Goal: Task Accomplishment & Management: Manage account settings

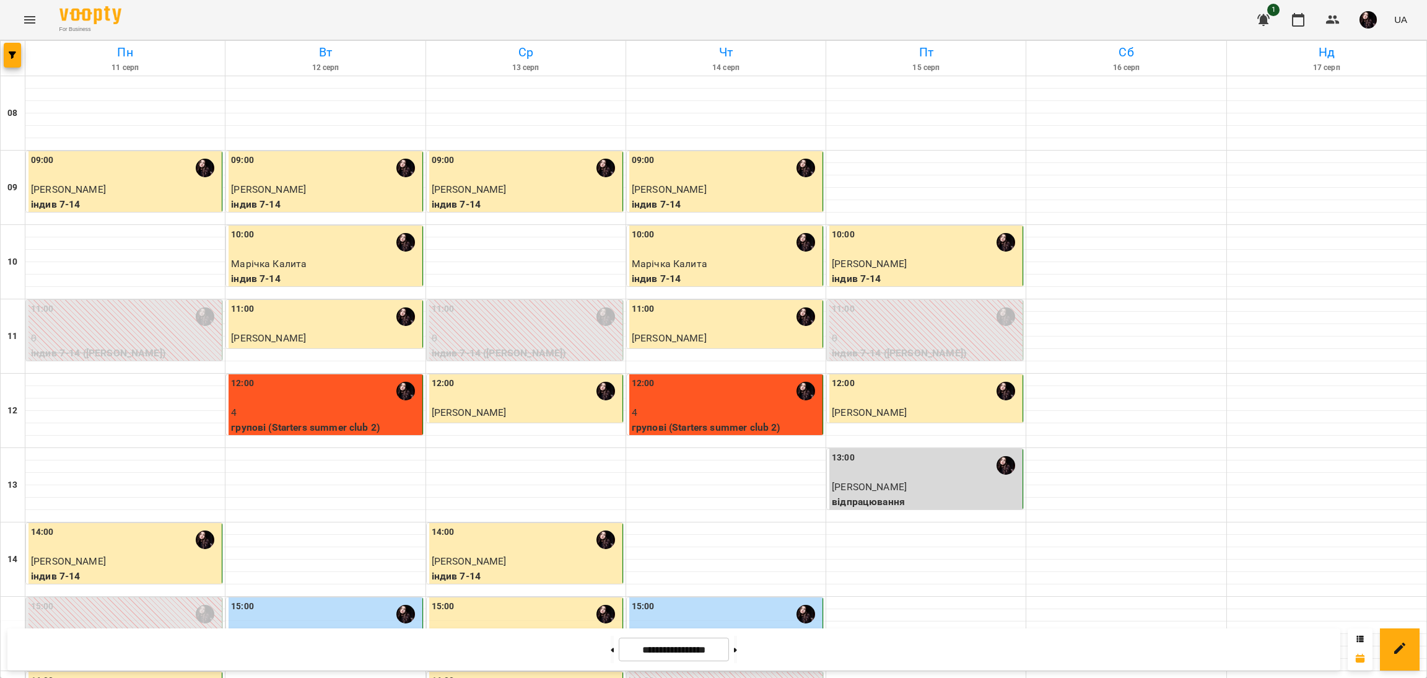
click at [1370, 24] on img "button" at bounding box center [1367, 19] width 17 height 17
click at [1354, 45] on span "[PERSON_NAME]" at bounding box center [1353, 47] width 79 height 15
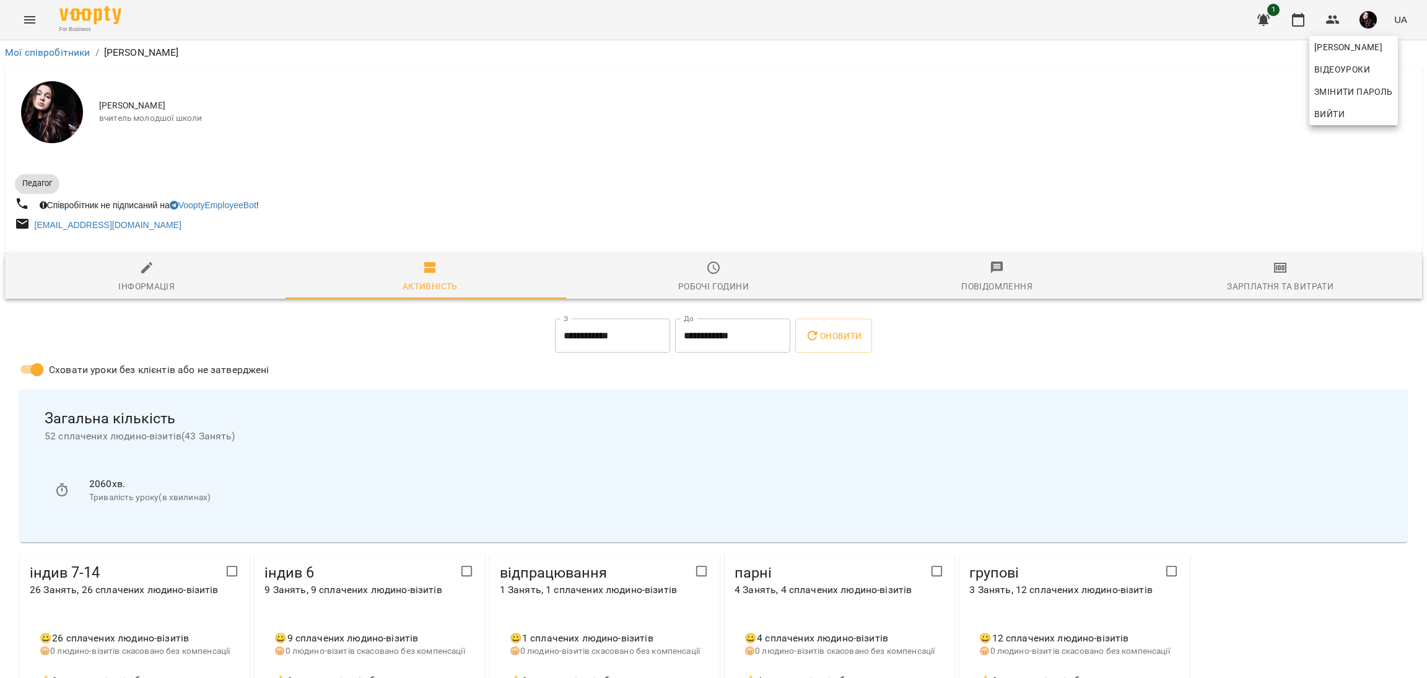
click at [120, 155] on div at bounding box center [713, 339] width 1427 height 678
click at [65, 128] on img at bounding box center [52, 112] width 62 height 62
drag, startPoint x: 6, startPoint y: 328, endPoint x: 161, endPoint y: 339, distance: 155.2
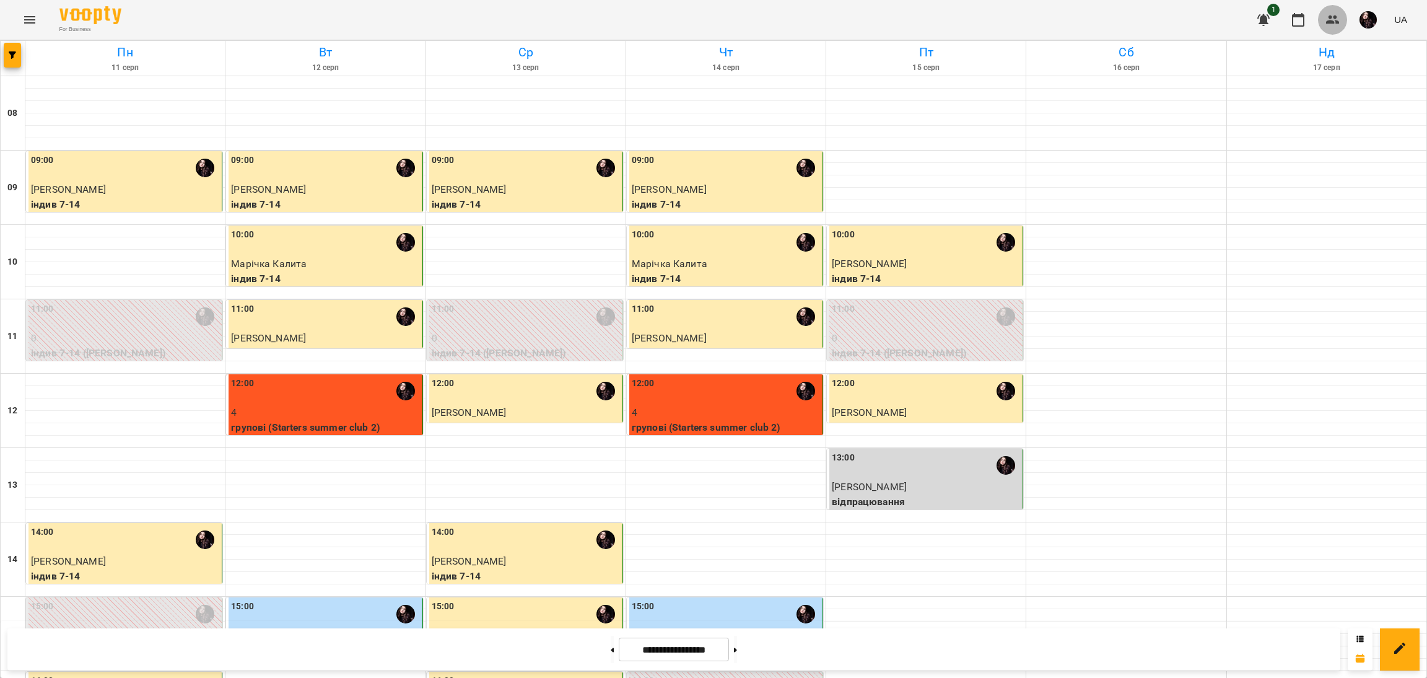
click at [1332, 20] on icon "button" at bounding box center [1332, 19] width 15 height 15
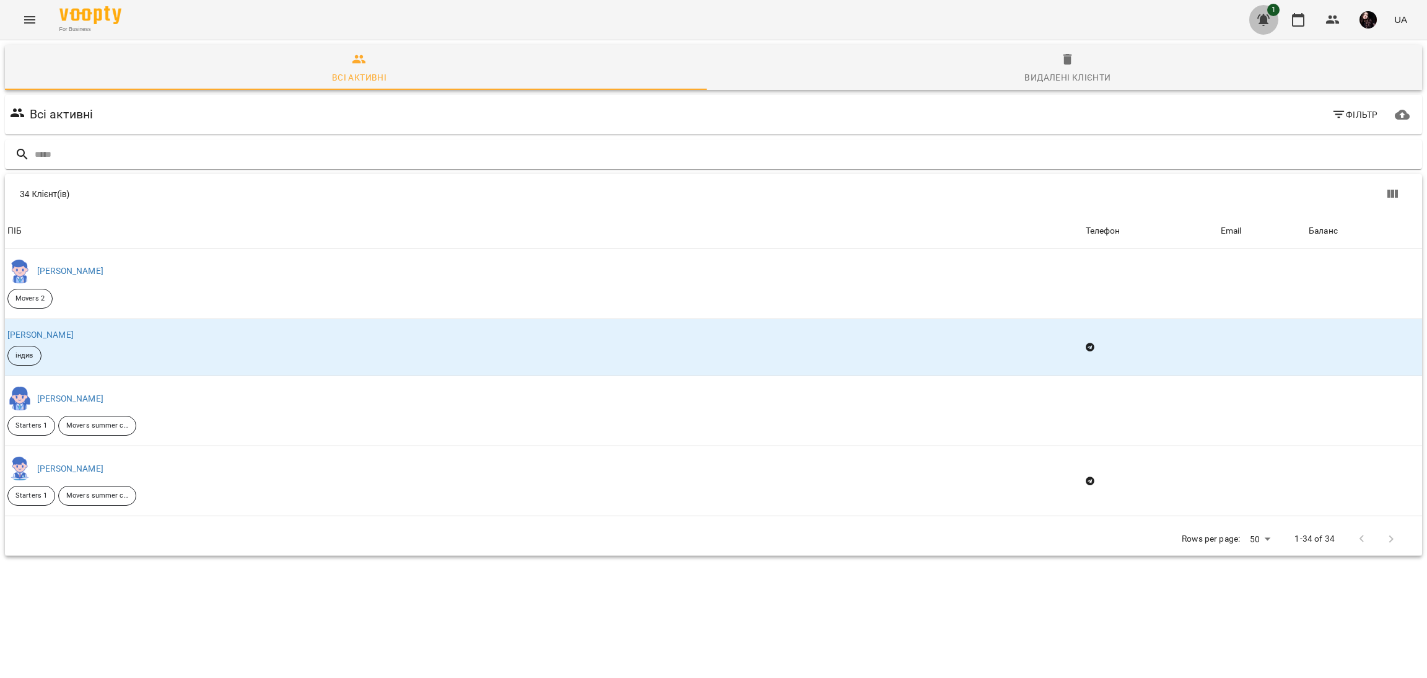
click at [1270, 18] on icon "button" at bounding box center [1263, 20] width 12 height 12
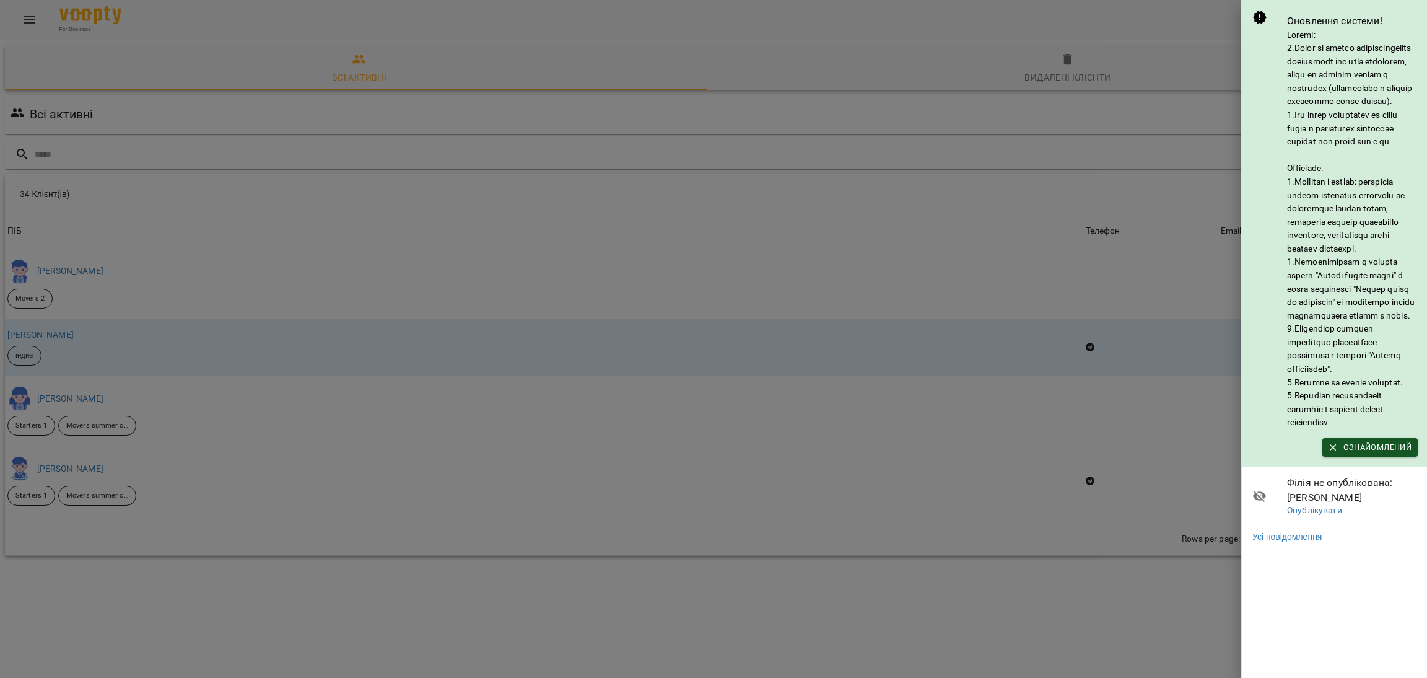
click at [1094, 637] on div at bounding box center [713, 339] width 1427 height 678
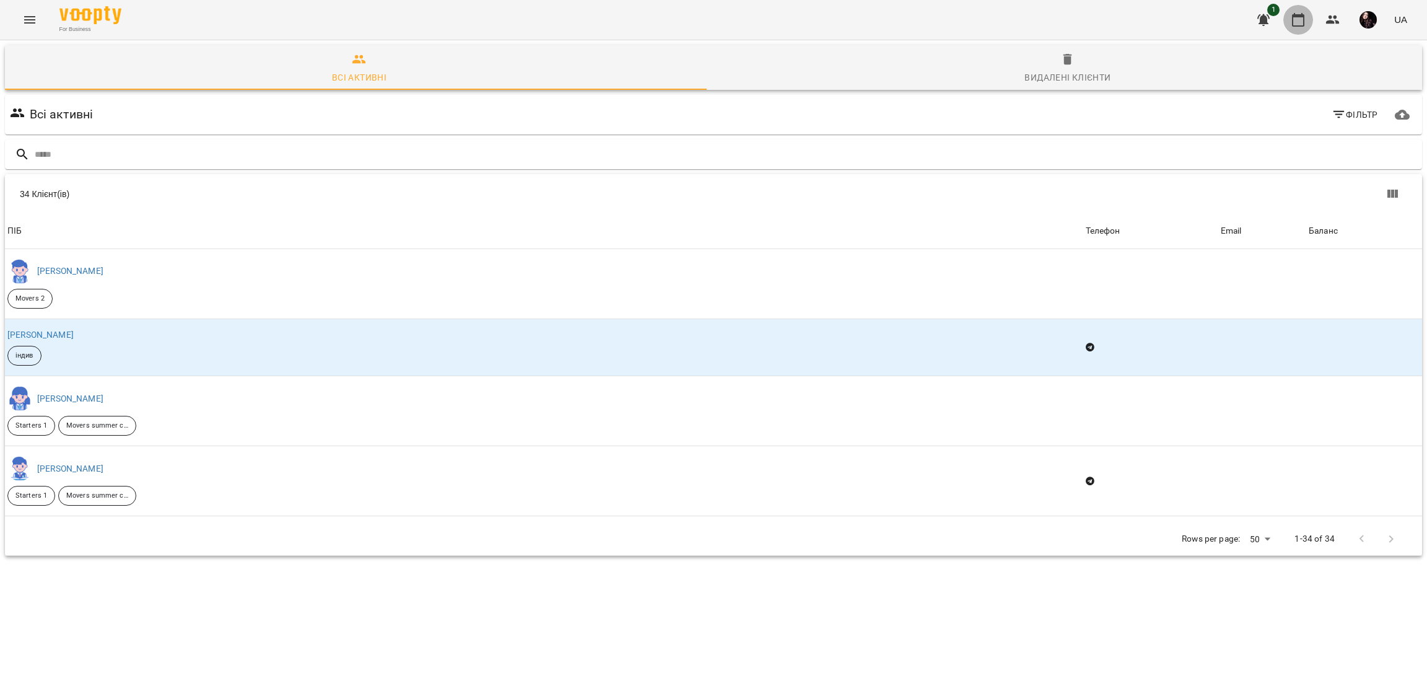
click at [1309, 20] on button "button" at bounding box center [1298, 20] width 30 height 30
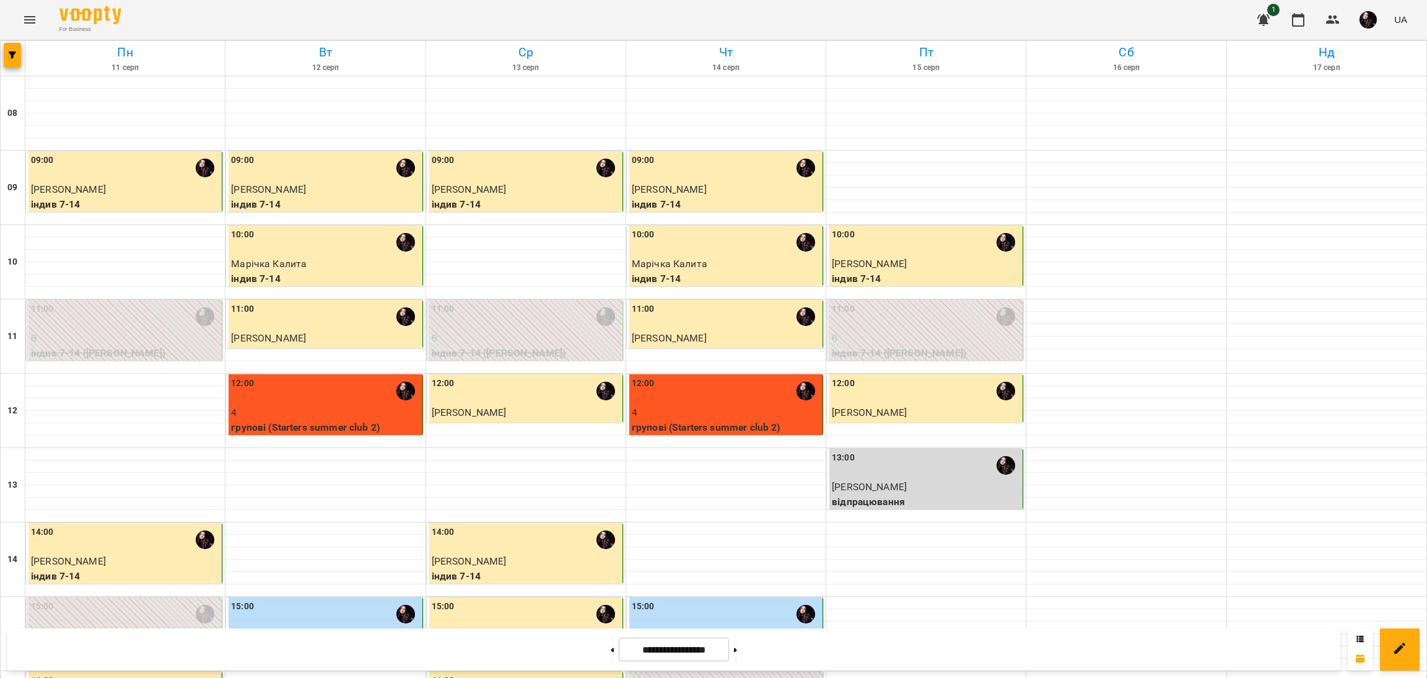
click at [1400, 24] on span "UA" at bounding box center [1400, 19] width 13 height 13
click at [1366, 12] on div at bounding box center [713, 339] width 1427 height 678
click at [1366, 16] on img "button" at bounding box center [1367, 19] width 17 height 17
click at [1333, 105] on button "Вийти" at bounding box center [1353, 114] width 89 height 22
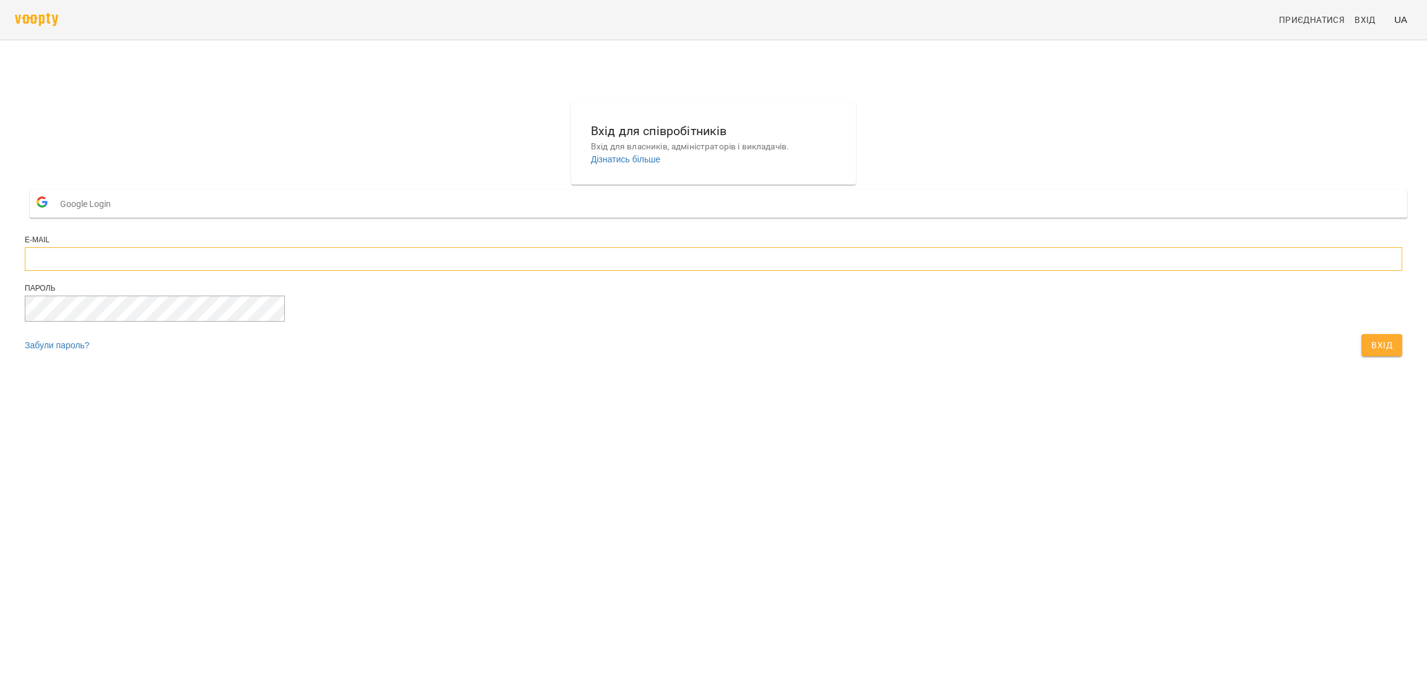
type input "**********"
click at [1371, 352] on span "Вхід" at bounding box center [1381, 345] width 21 height 15
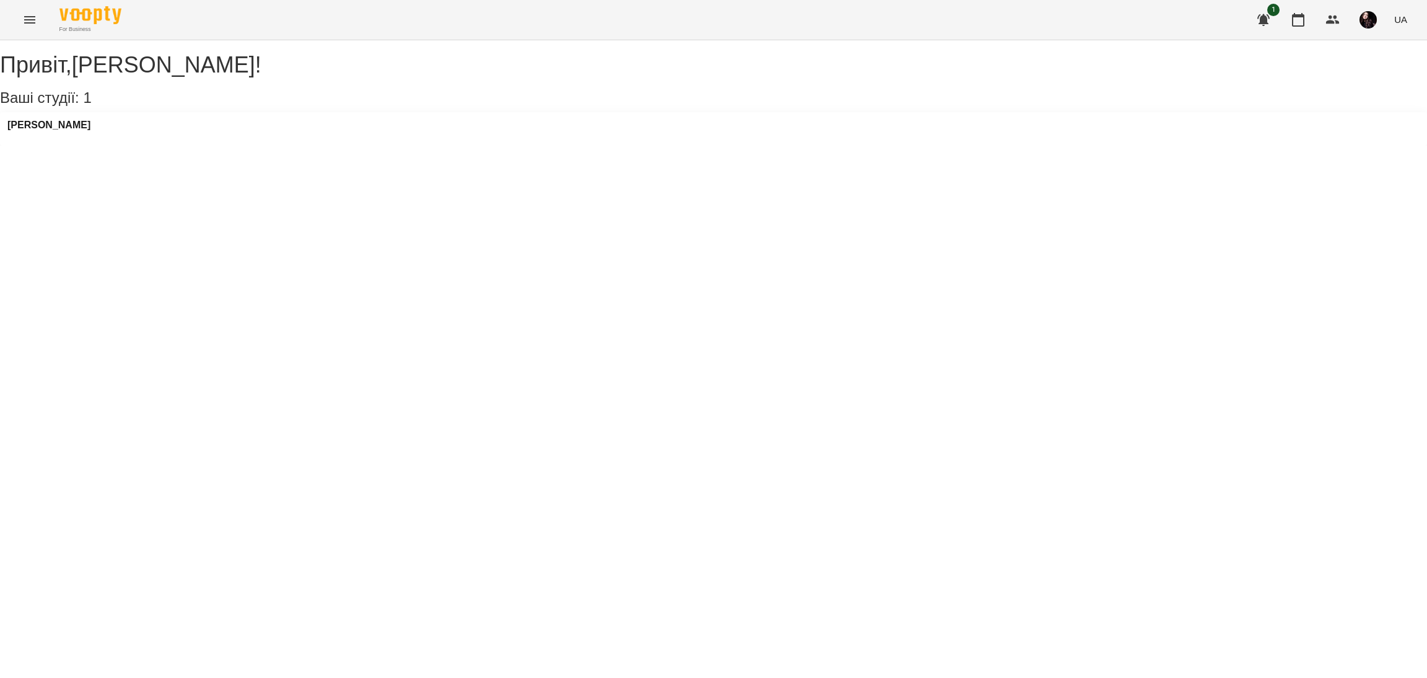
drag, startPoint x: 77, startPoint y: 152, endPoint x: 84, endPoint y: 149, distance: 6.7
click at [79, 138] on div "[PERSON_NAME]" at bounding box center [48, 129] width 83 height 19
click at [60, 131] on h3 "[PERSON_NAME]" at bounding box center [48, 125] width 83 height 11
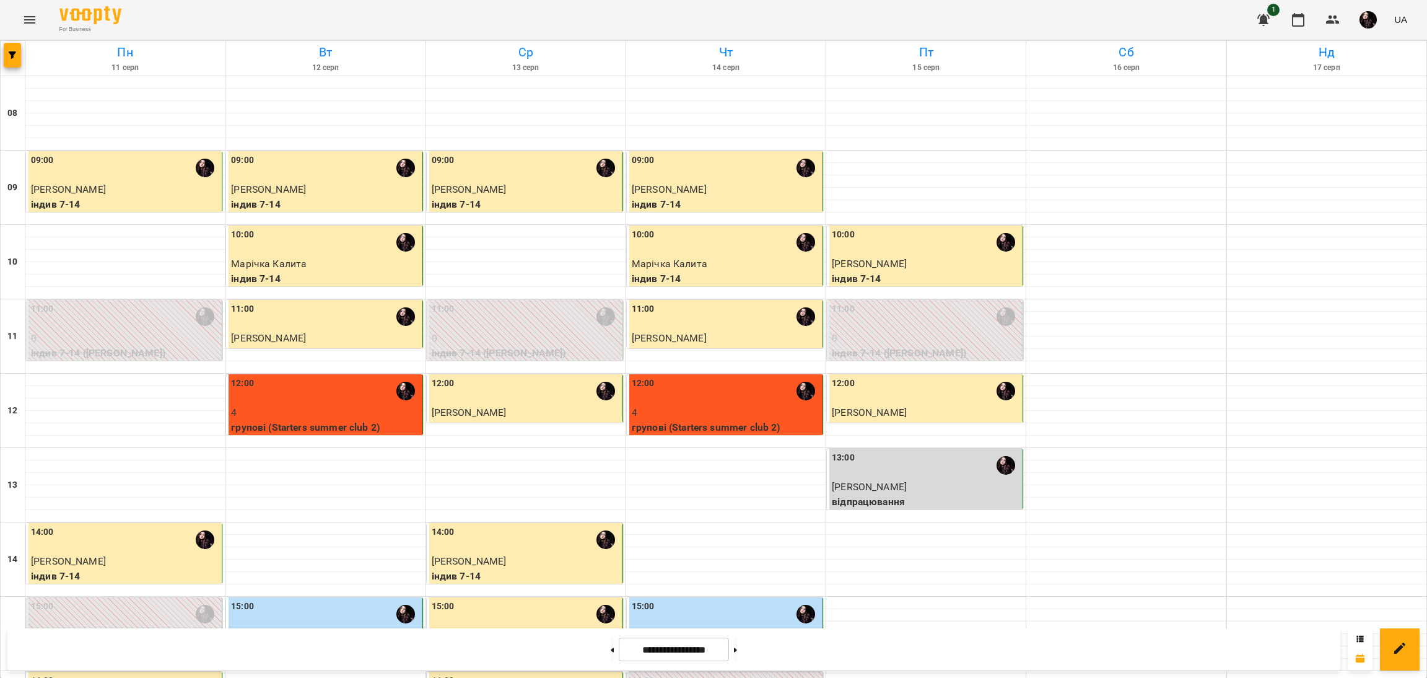
click at [1365, 15] on img "button" at bounding box center [1367, 19] width 17 height 17
click at [35, 19] on div at bounding box center [713, 339] width 1427 height 678
click at [35, 19] on icon "Menu" at bounding box center [29, 19] width 15 height 15
